Goal: Transaction & Acquisition: Purchase product/service

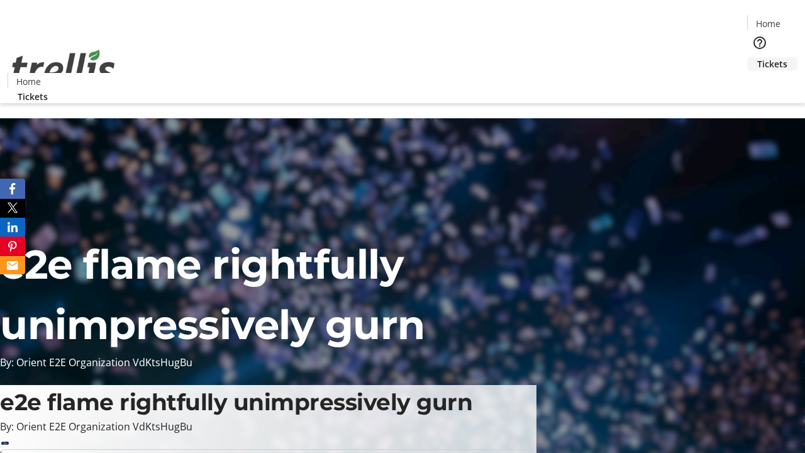
click at [757, 57] on span "Tickets" at bounding box center [772, 63] width 30 height 13
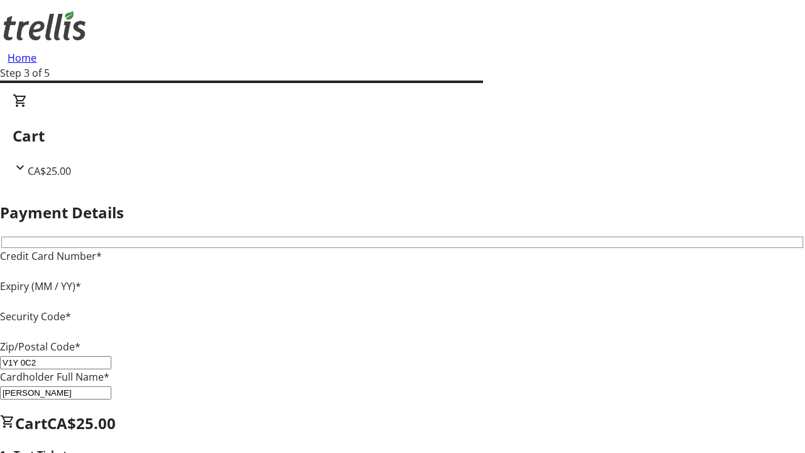
type input "V1Y 0C2"
